Goal: Task Accomplishment & Management: Manage account settings

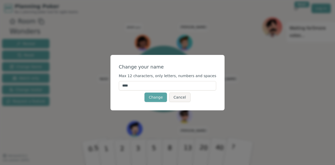
click at [170, 85] on input "****" at bounding box center [168, 85] width 98 height 9
type input "*"
type input "****"
click at [160, 94] on button "Change" at bounding box center [155, 97] width 23 height 9
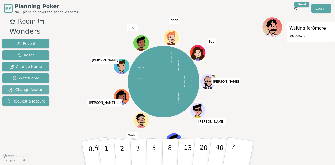
click at [29, 89] on span "Change Avatar" at bounding box center [25, 89] width 33 height 5
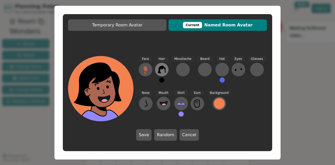
click at [161, 69] on icon at bounding box center [162, 69] width 8 height 8
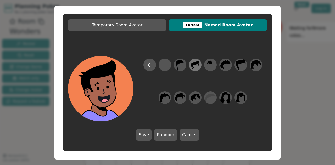
click at [197, 65] on icon at bounding box center [195, 65] width 10 height 12
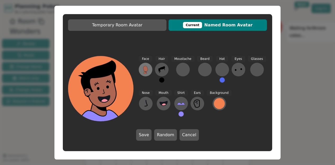
click at [147, 66] on icon at bounding box center [145, 69] width 8 height 8
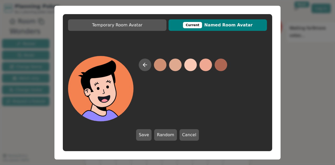
click at [192, 61] on button at bounding box center [190, 65] width 13 height 13
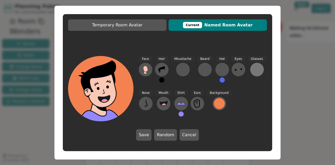
click at [254, 70] on div at bounding box center [257, 69] width 8 height 8
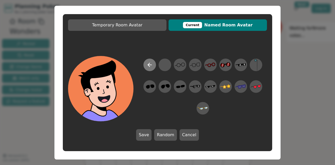
click at [145, 63] on button at bounding box center [149, 65] width 13 height 13
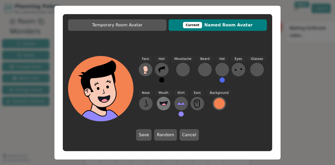
click at [161, 102] on icon at bounding box center [163, 103] width 8 height 8
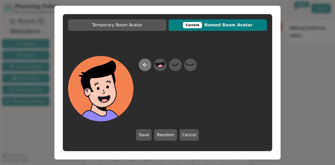
click at [144, 59] on button at bounding box center [145, 65] width 13 height 13
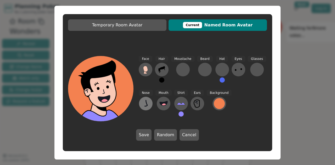
click at [146, 103] on icon at bounding box center [145, 103] width 3 height 6
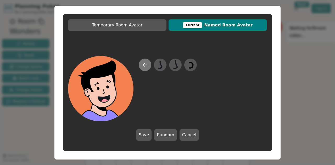
click at [146, 65] on icon at bounding box center [145, 65] width 4 height 0
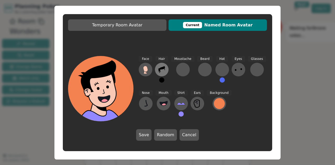
click at [162, 70] on icon at bounding box center [162, 69] width 8 height 8
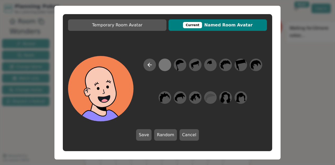
click at [163, 66] on div at bounding box center [165, 65] width 10 height 12
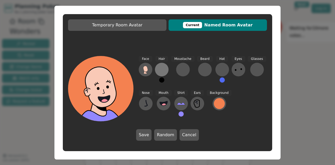
click at [161, 68] on div at bounding box center [162, 69] width 8 height 8
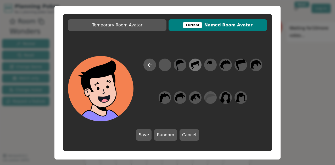
click at [194, 64] on icon at bounding box center [195, 65] width 8 height 8
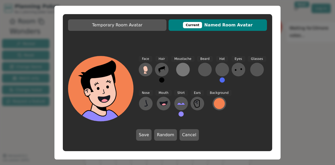
click at [185, 70] on div at bounding box center [183, 69] width 8 height 8
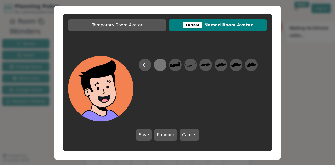
click at [162, 67] on div at bounding box center [160, 65] width 10 height 12
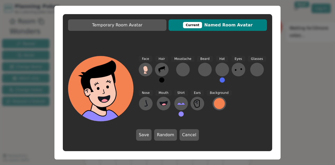
click at [210, 68] on div "Face Hair Moustache [PERSON_NAME] Hat Eyes Glasses Nose Mouth Shirt Ears Backgr…" at bounding box center [203, 88] width 128 height 65
click at [205, 70] on div at bounding box center [205, 69] width 8 height 8
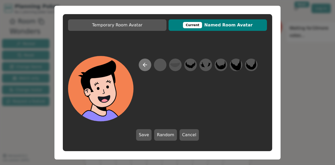
click at [147, 65] on icon at bounding box center [145, 65] width 4 height 0
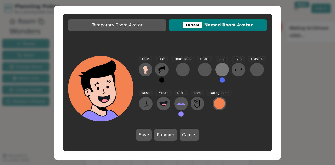
click at [219, 69] on div at bounding box center [222, 69] width 8 height 8
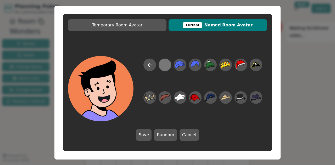
click at [165, 66] on div at bounding box center [165, 65] width 10 height 12
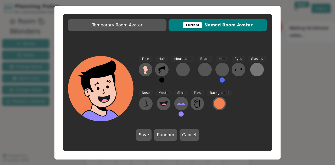
click at [254, 71] on div at bounding box center [257, 69] width 8 height 8
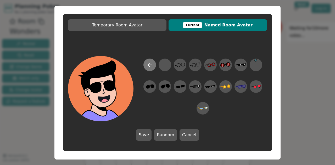
click at [150, 60] on button at bounding box center [149, 65] width 13 height 13
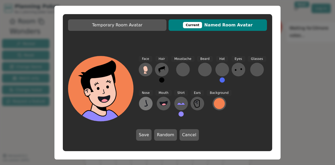
click at [145, 103] on icon at bounding box center [146, 103] width 8 height 8
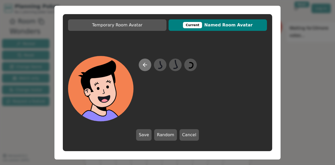
click at [143, 64] on icon at bounding box center [144, 65] width 2 height 4
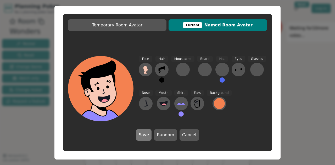
click at [145, 136] on button "Save" at bounding box center [143, 135] width 15 height 12
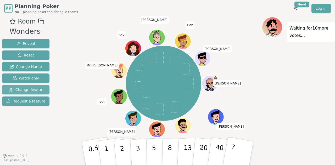
click at [29, 89] on span "Change Avatar" at bounding box center [25, 89] width 33 height 5
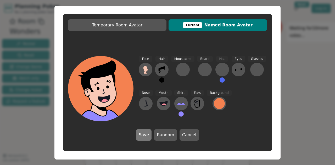
click at [148, 133] on button "Save" at bounding box center [143, 135] width 15 height 12
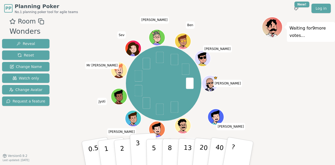
click at [136, 149] on button "3" at bounding box center [144, 153] width 29 height 41
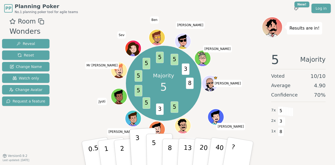
click at [154, 147] on p "5" at bounding box center [154, 153] width 4 height 28
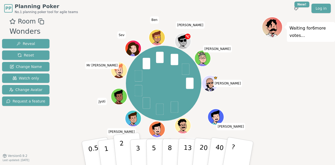
click at [125, 145] on button "2" at bounding box center [128, 154] width 30 height 42
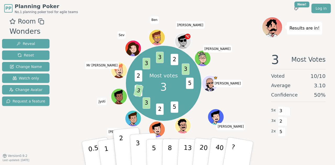
click at [138, 150] on p "3" at bounding box center [139, 153] width 6 height 29
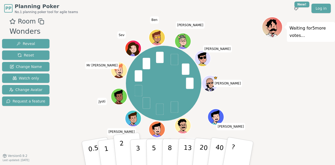
click at [120, 153] on button "2" at bounding box center [128, 154] width 30 height 42
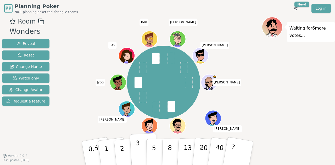
click at [140, 147] on button "3" at bounding box center [144, 153] width 29 height 41
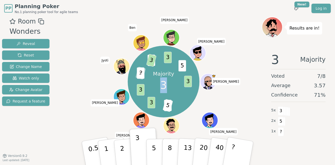
drag, startPoint x: 237, startPoint y: 33, endPoint x: 214, endPoint y: 171, distance: 139.9
click at [214, 165] on html "PP Planning Poker No.1 planning poker tool for agile teams Toggle theme New! Lo…" at bounding box center [167, 82] width 335 height 165
